Goal: Navigation & Orientation: Understand site structure

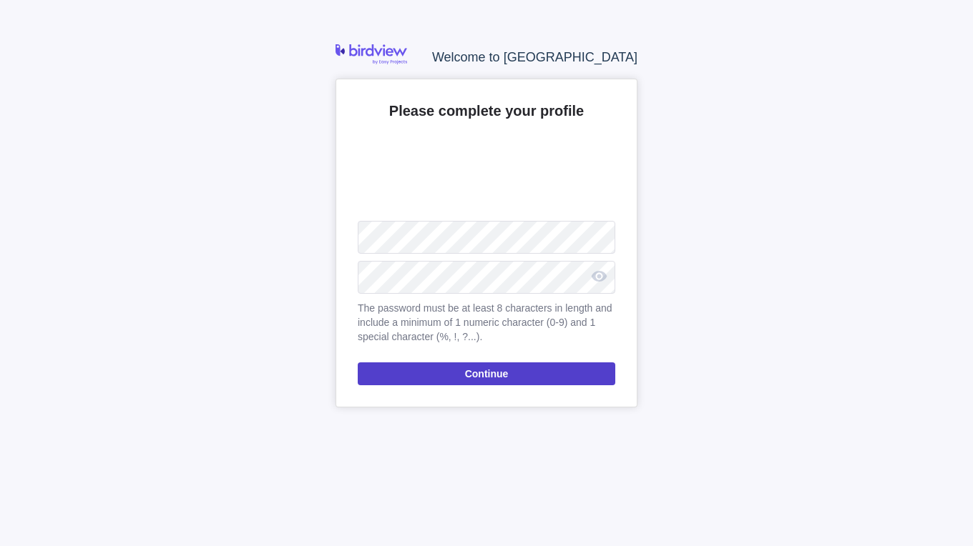
click at [546, 376] on span "Continue" at bounding box center [487, 374] width 258 height 23
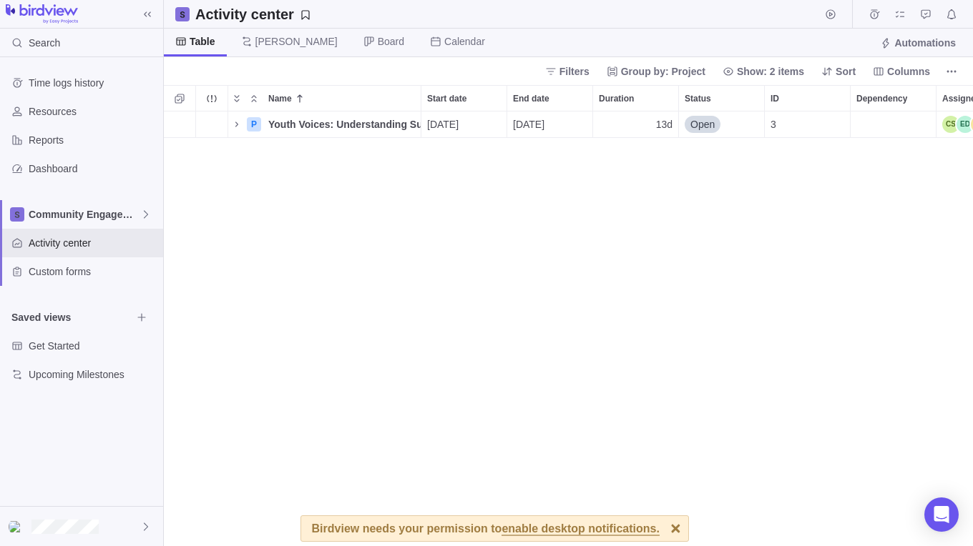
scroll to position [424, 798]
click at [663, 529] on div at bounding box center [675, 528] width 25 height 25
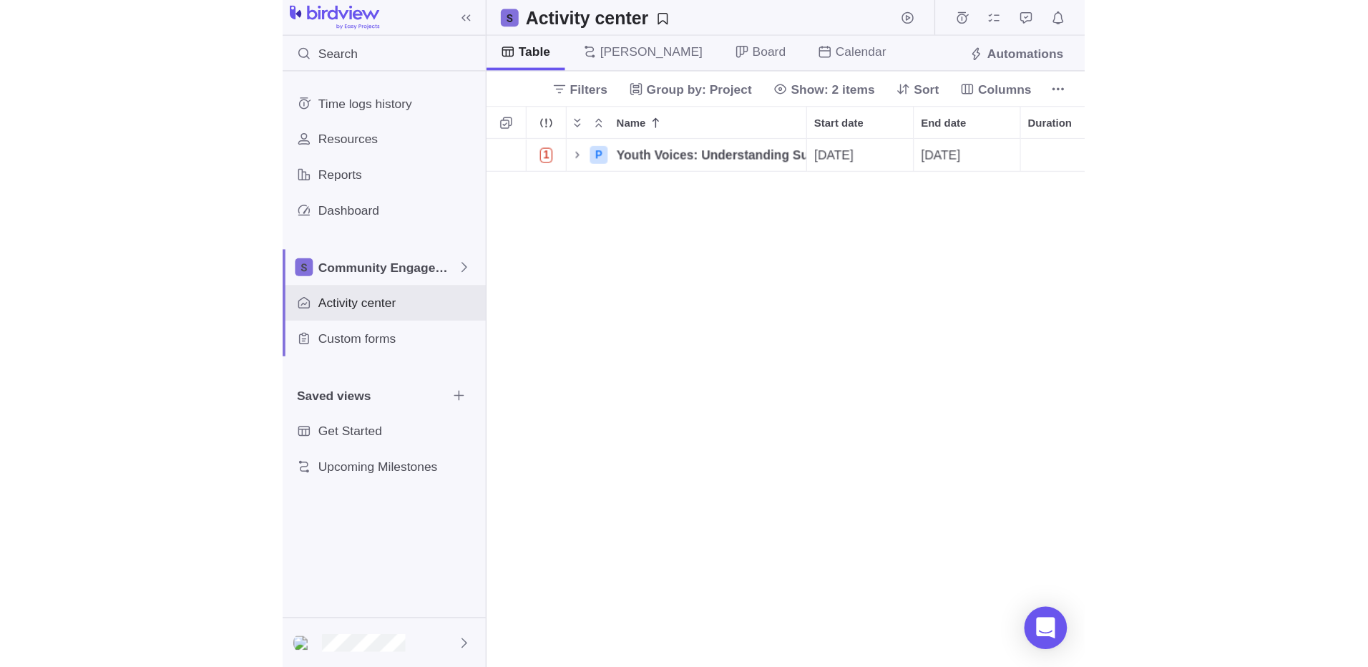
scroll to position [544, 1193]
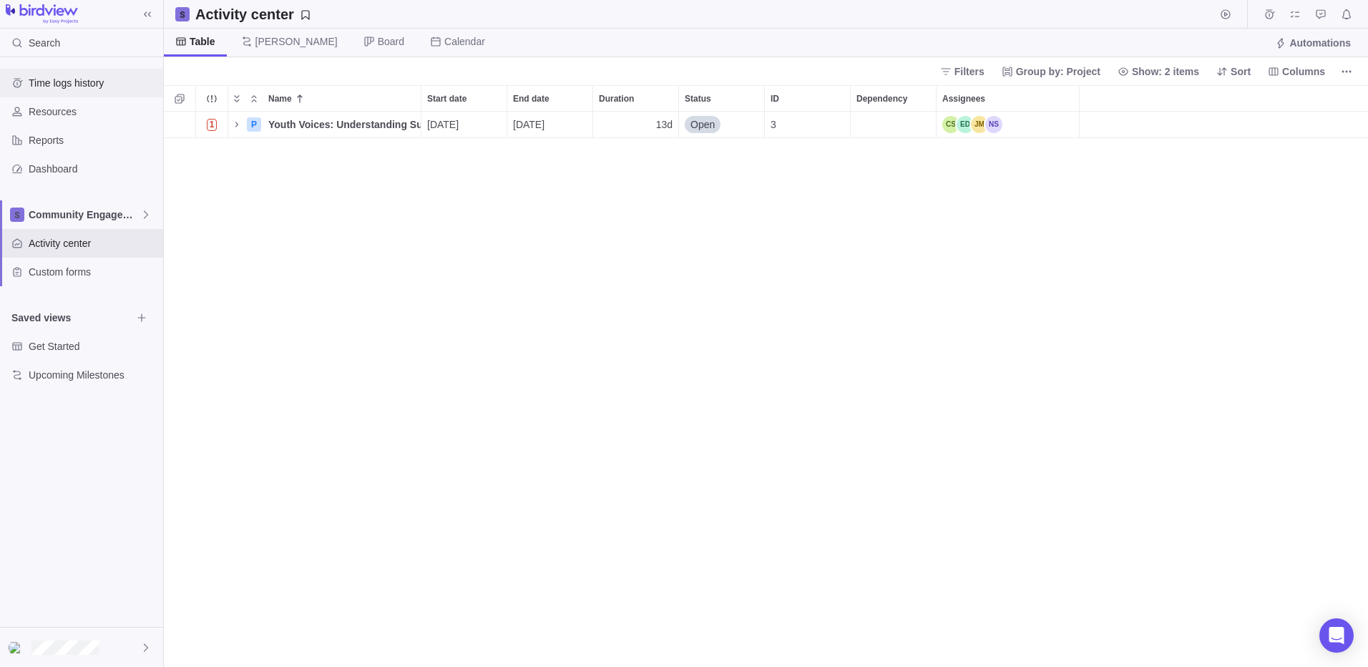
click at [54, 85] on span "Time logs history" at bounding box center [93, 83] width 129 height 14
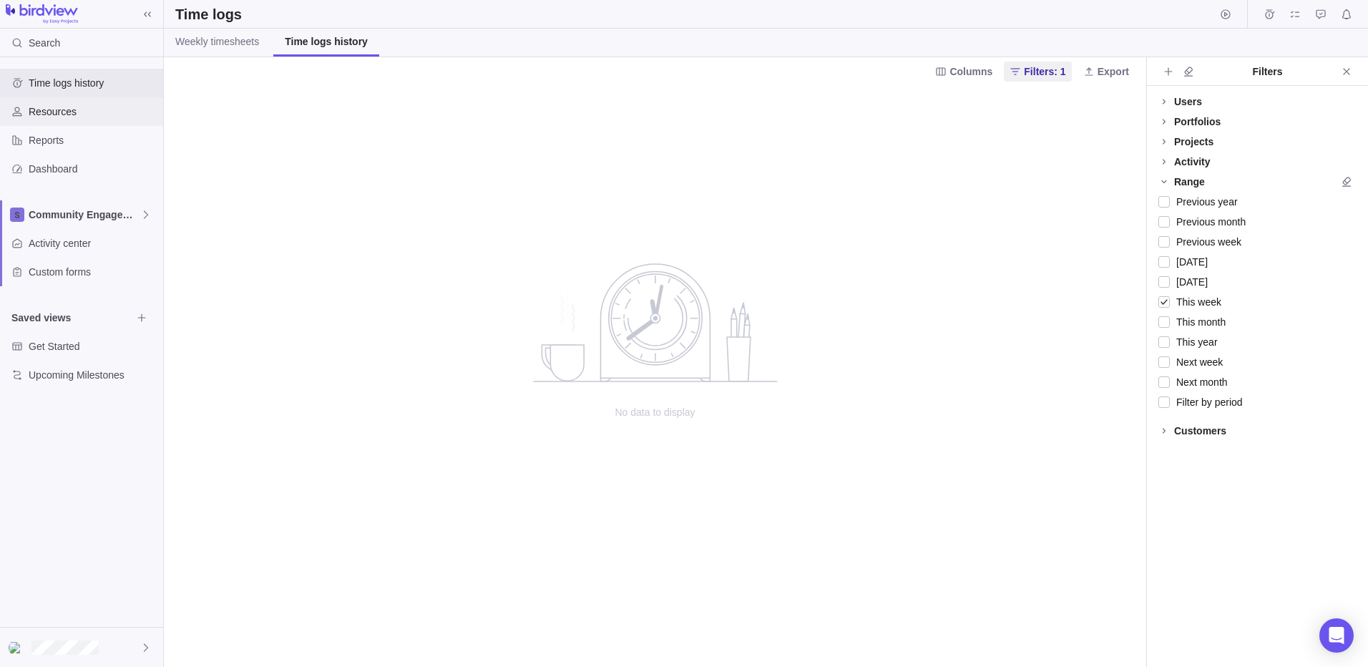
click at [62, 107] on span "Resources" at bounding box center [93, 111] width 129 height 14
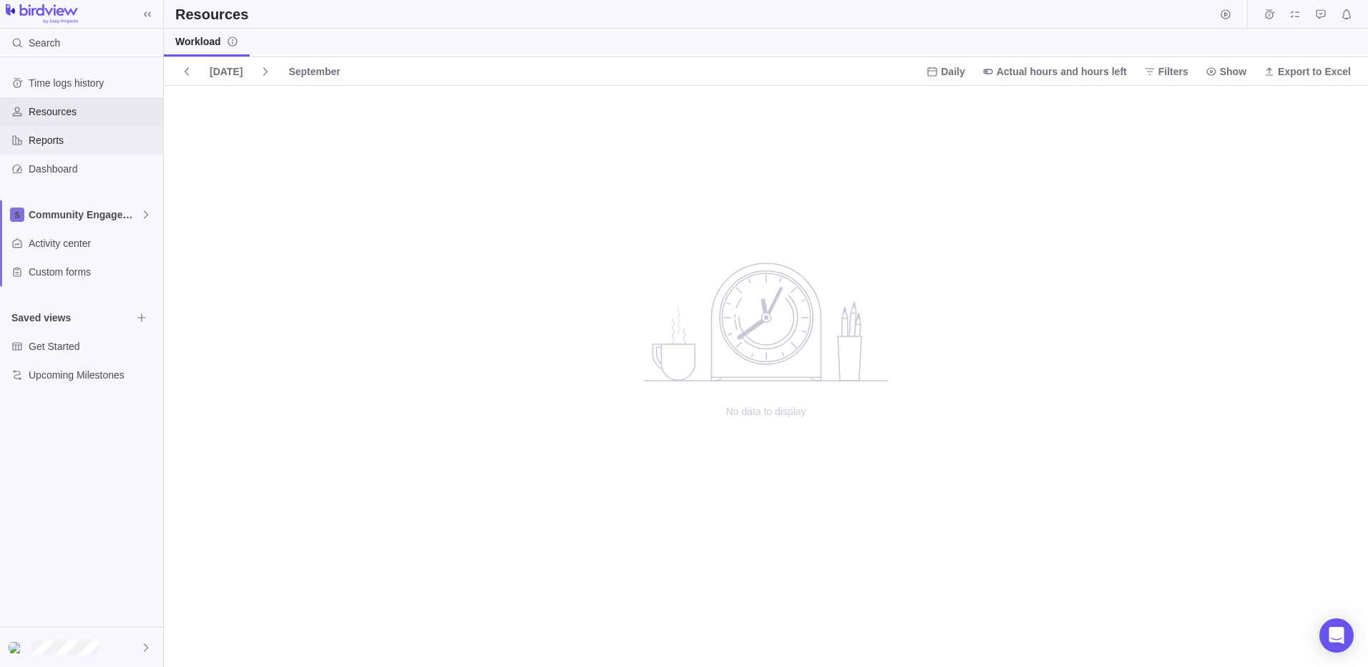
click at [56, 145] on span "Reports" at bounding box center [93, 140] width 129 height 14
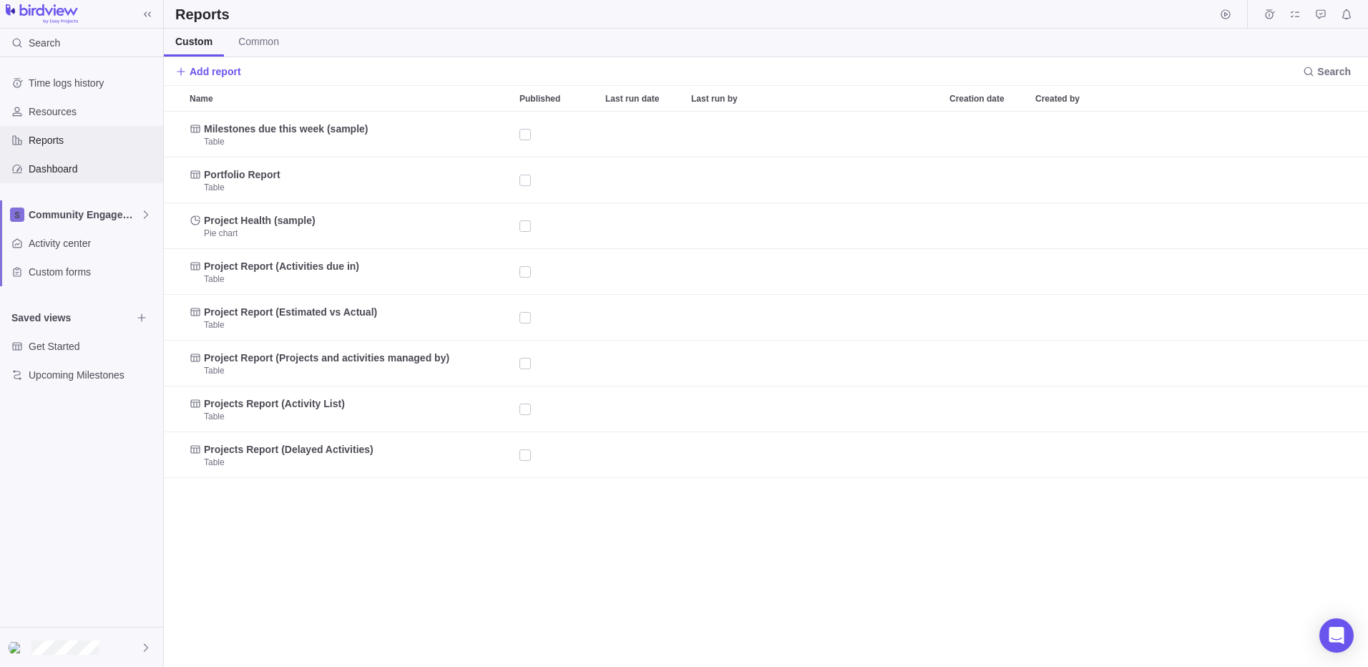
scroll to position [544, 1193]
click at [52, 170] on span "Dashboard" at bounding box center [93, 169] width 129 height 14
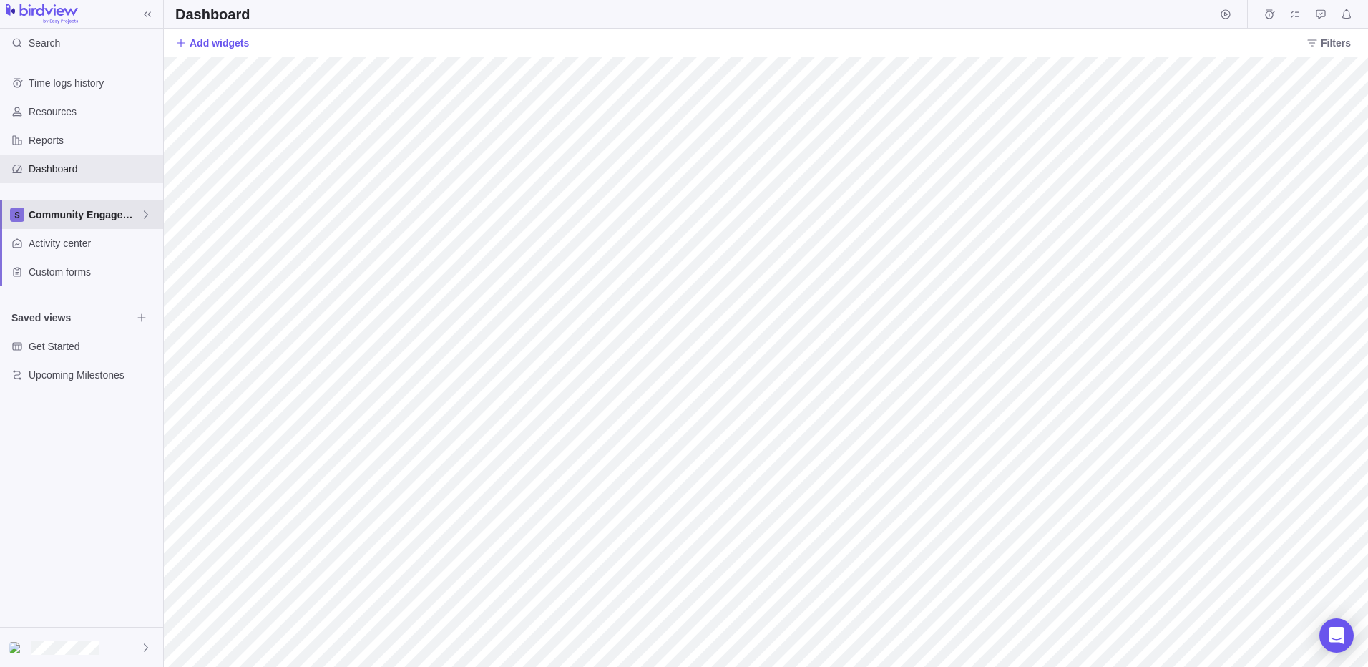
click at [62, 212] on span "Community Engagement" at bounding box center [85, 214] width 112 height 14
click at [89, 247] on span "Community Engagement" at bounding box center [91, 248] width 107 height 14
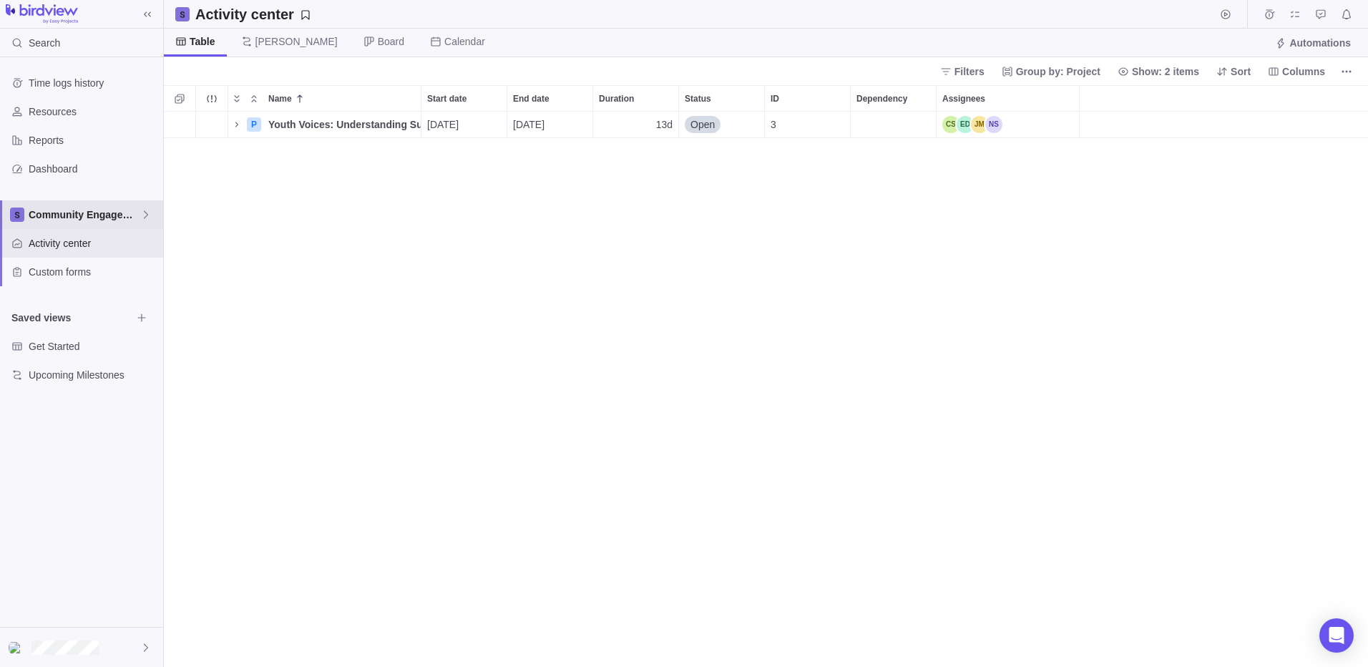
scroll to position [544, 1193]
click at [139, 15] on span at bounding box center [147, 14] width 20 height 20
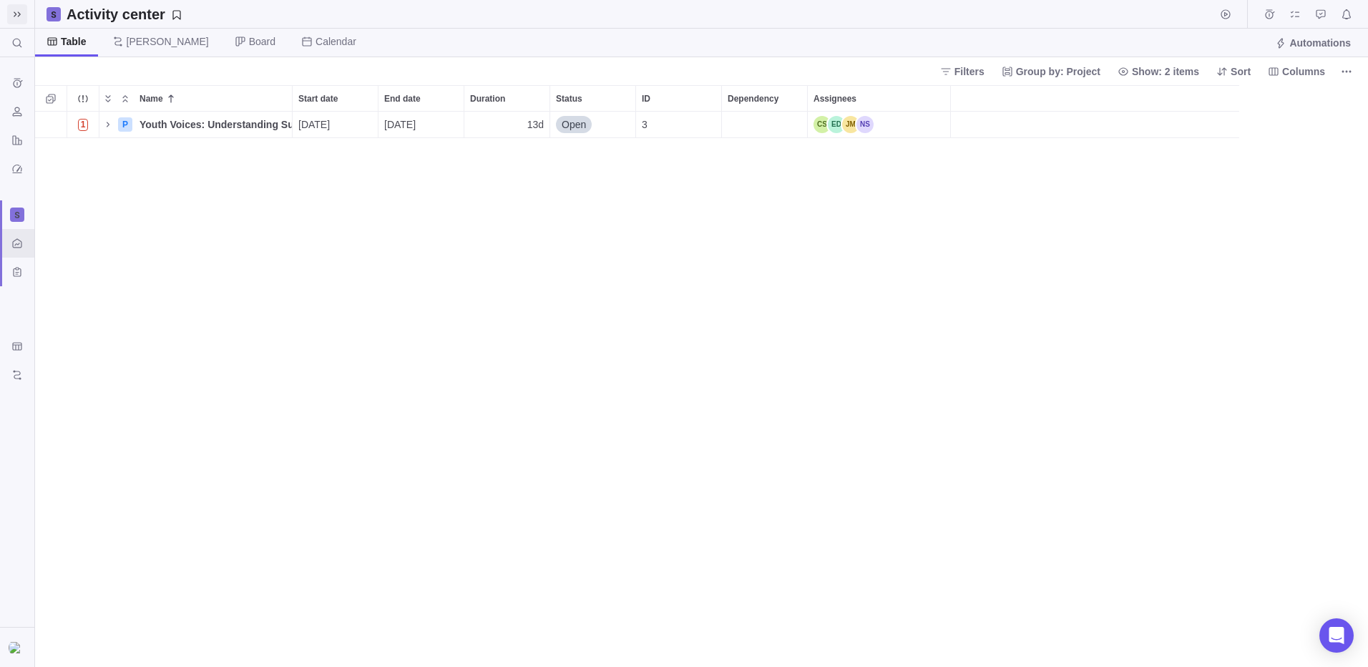
scroll to position [11, 11]
click at [7, 10] on span at bounding box center [17, 14] width 20 height 20
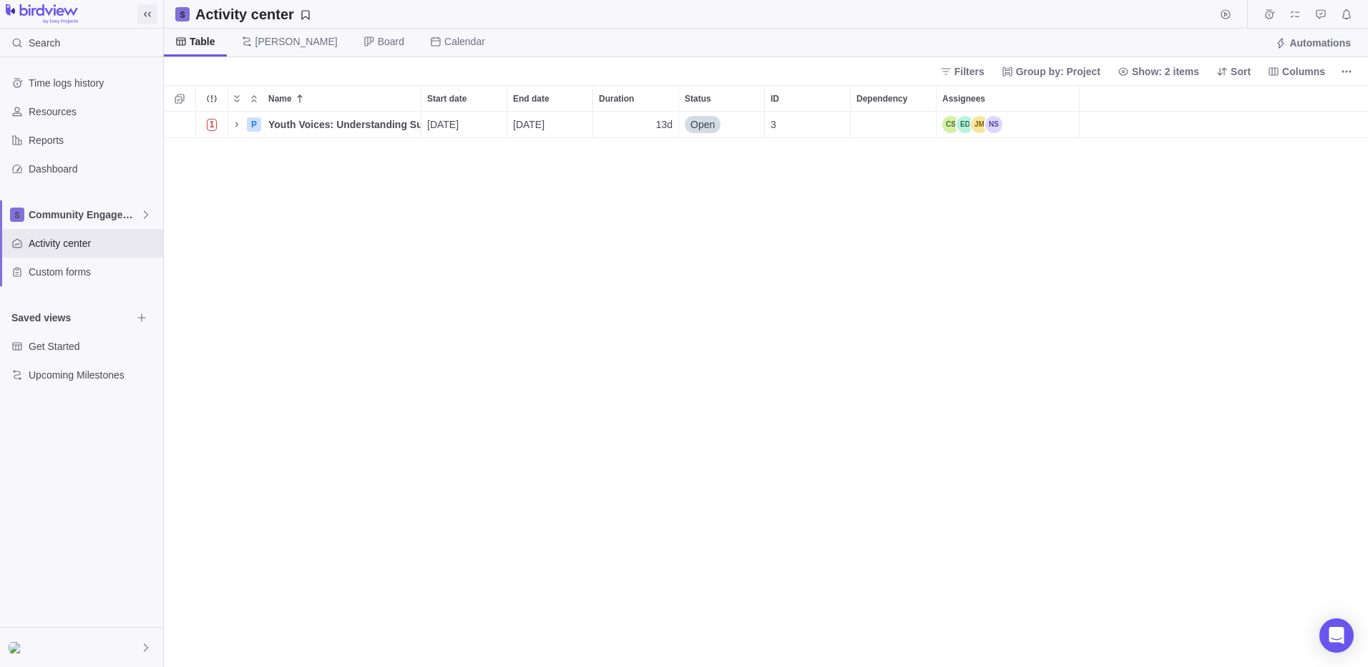
scroll to position [544, 1193]
click at [265, 42] on span "Gantt" at bounding box center [296, 41] width 82 height 14
click at [352, 42] on span "Board" at bounding box center [384, 43] width 64 height 28
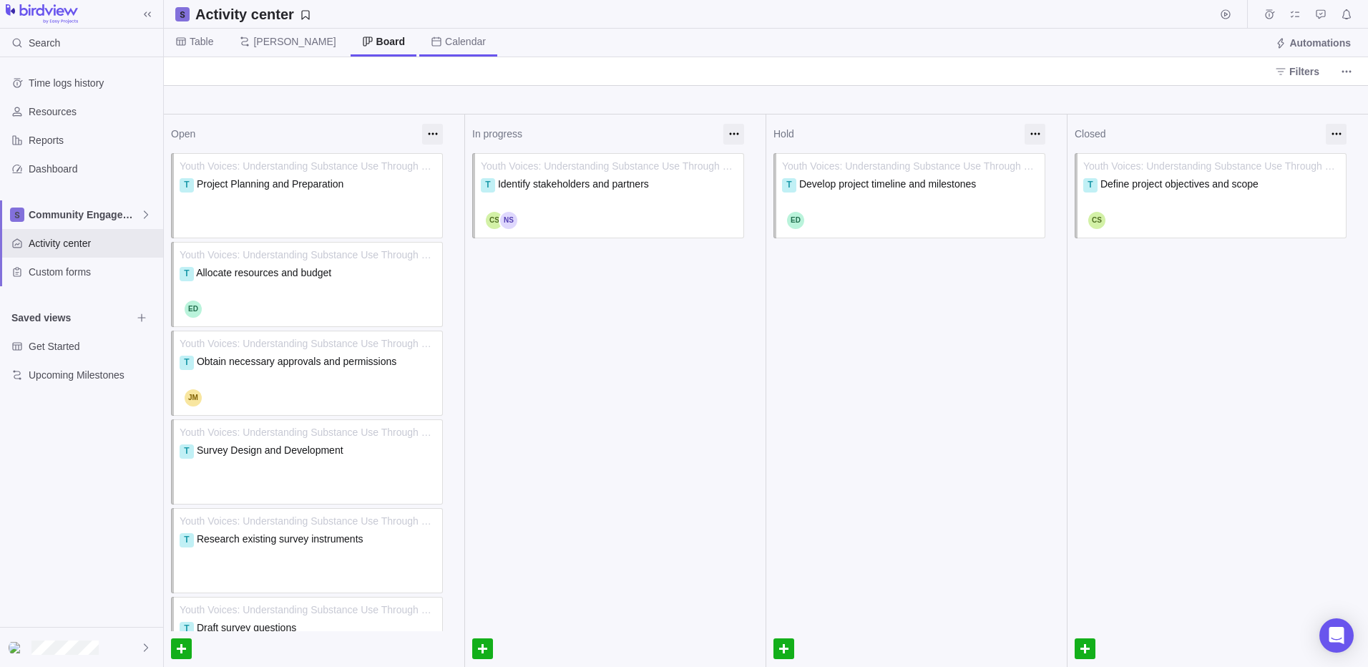
click at [445, 48] on span "Calendar" at bounding box center [465, 41] width 41 height 14
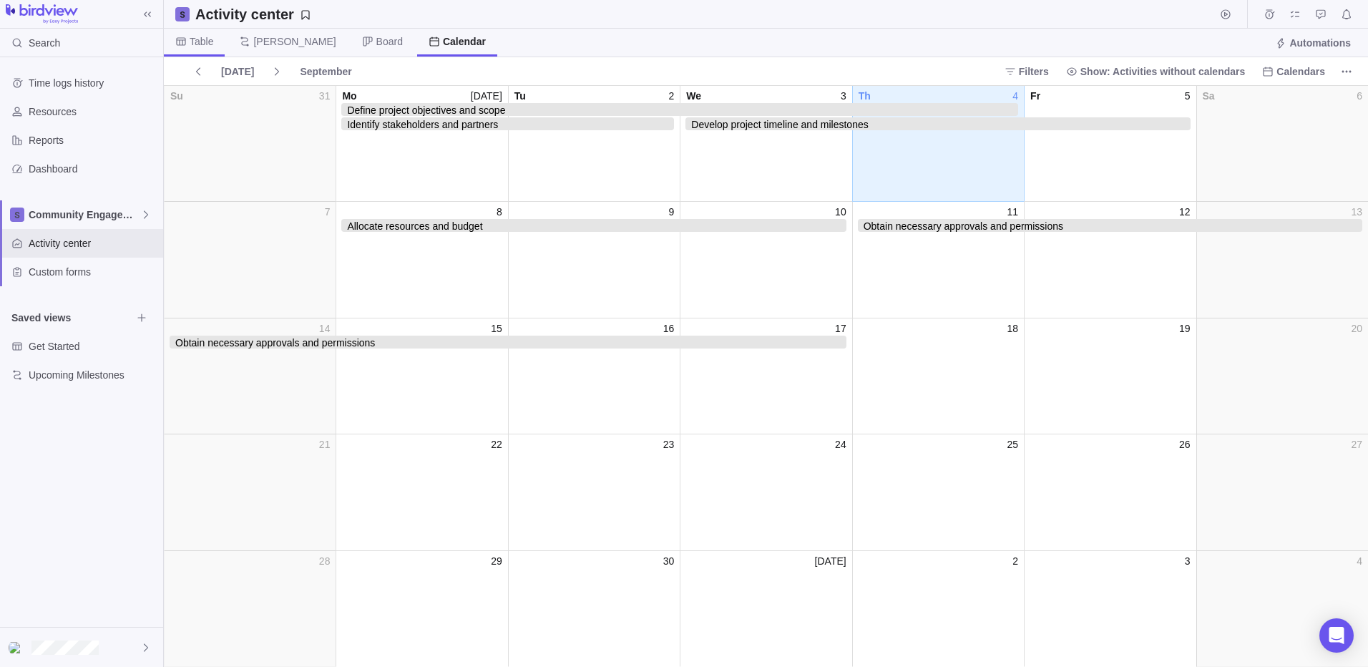
click at [207, 36] on span "Table" at bounding box center [202, 41] width 24 height 14
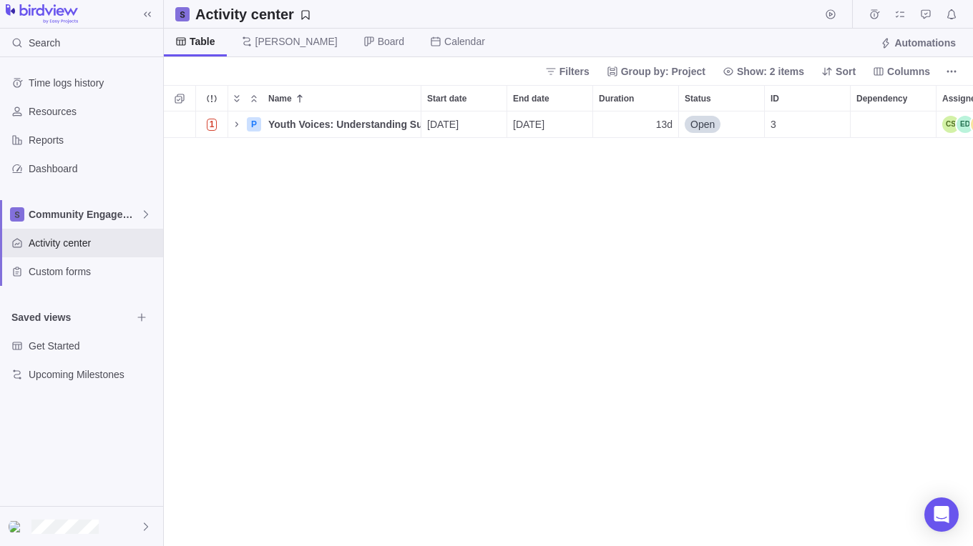
scroll to position [424, 798]
click at [237, 126] on icon "Name" at bounding box center [236, 124] width 11 height 11
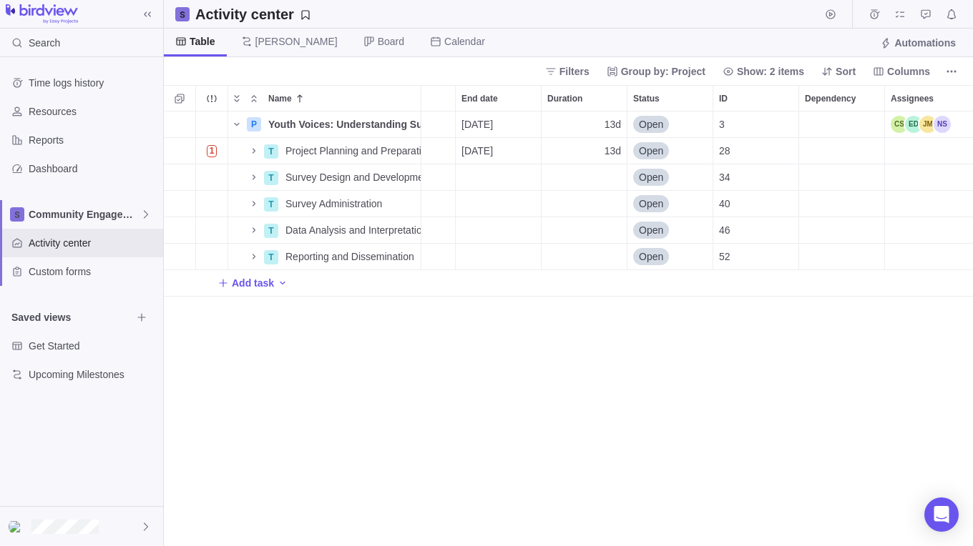
scroll to position [0, 0]
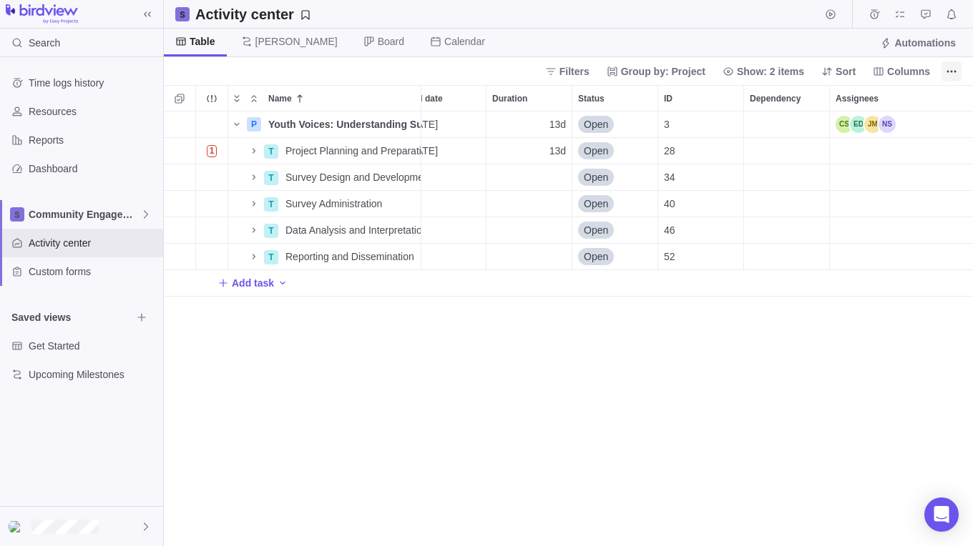
click at [951, 62] on span "More actions" at bounding box center [951, 72] width 20 height 20
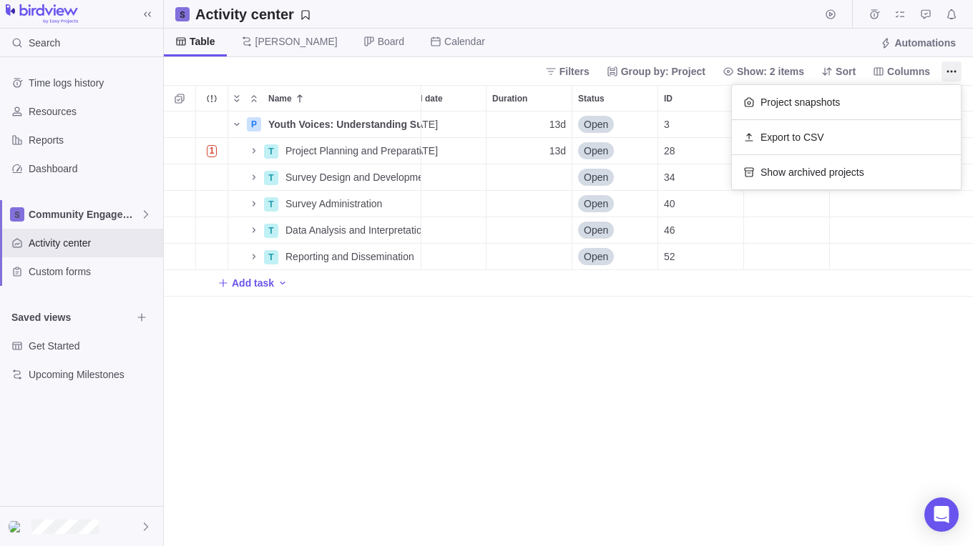
click at [656, 392] on body "Search Time logs history Resources Reports Dashboard Community Engagement Activ…" at bounding box center [486, 273] width 973 height 546
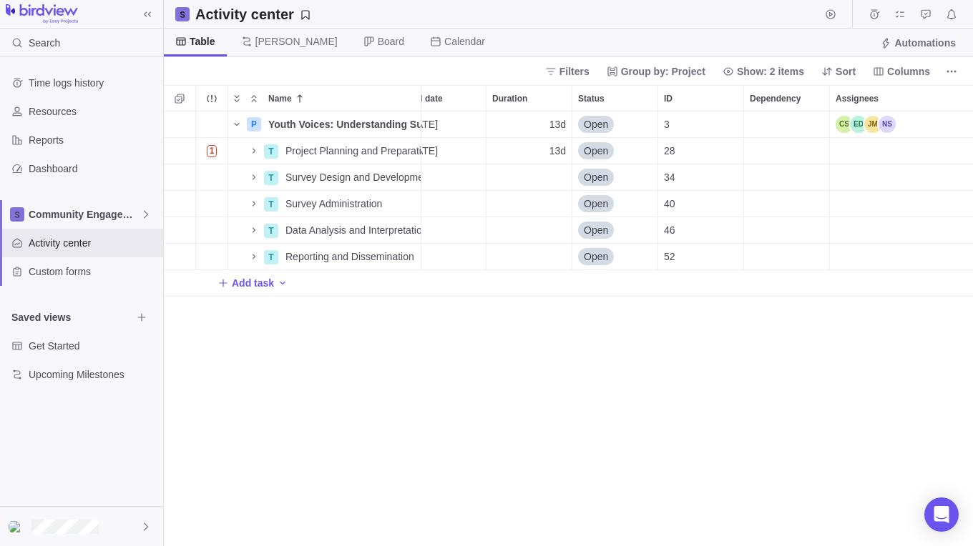
click at [431, 535] on div "P Youth Voices: Understanding Substance Use Through Student Surveys Details 09/…" at bounding box center [568, 329] width 809 height 435
click at [253, 181] on icon "Name" at bounding box center [253, 177] width 11 height 11
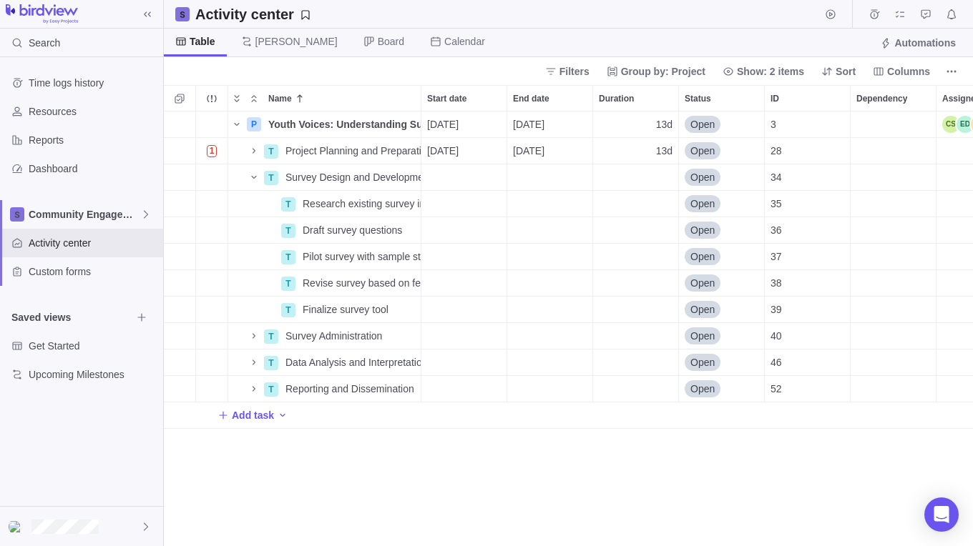
click at [377, 531] on div "P Youth Voices: Understanding Substance Use Through Student Surveys Details 09/…" at bounding box center [568, 329] width 809 height 435
